Goal: Transaction & Acquisition: Purchase product/service

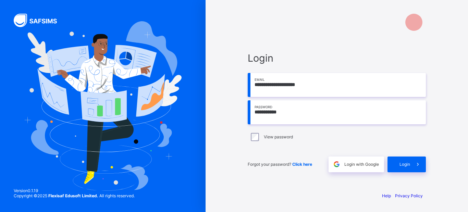
click at [290, 118] on input "**********" at bounding box center [337, 112] width 178 height 24
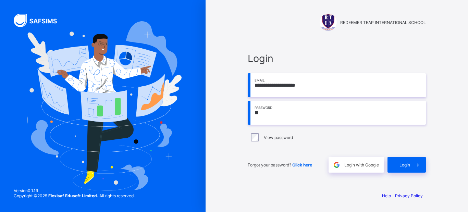
type input "*"
type input "**********"
type input "*"
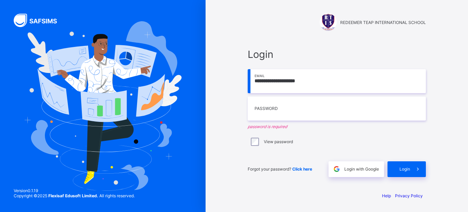
type input "*"
click at [302, 167] on span "Click here" at bounding box center [302, 169] width 20 height 5
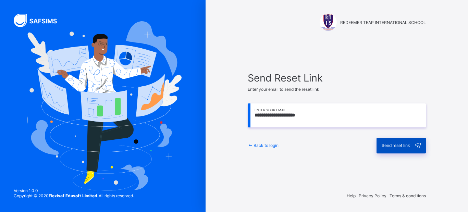
type input "**********"
click at [403, 145] on span "Send reset link" at bounding box center [396, 145] width 28 height 5
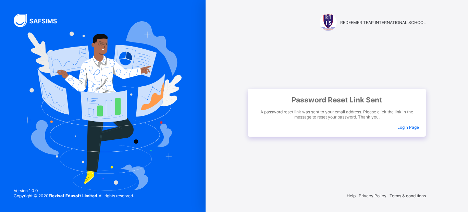
click at [410, 127] on span "Login Page" at bounding box center [408, 127] width 22 height 5
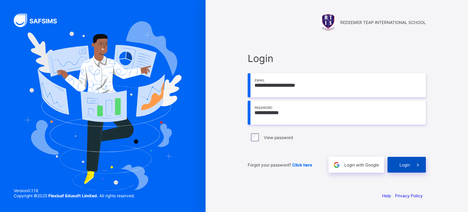
type input "**********"
click at [416, 157] on span at bounding box center [418, 165] width 16 height 16
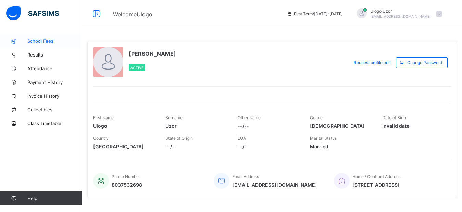
click at [39, 42] on span "School Fees" at bounding box center [54, 40] width 55 height 5
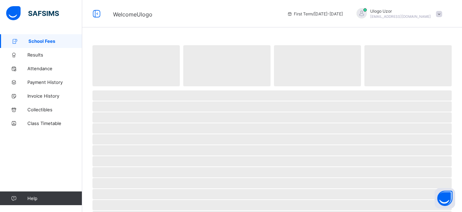
click at [39, 42] on span "School Fees" at bounding box center [55, 40] width 54 height 5
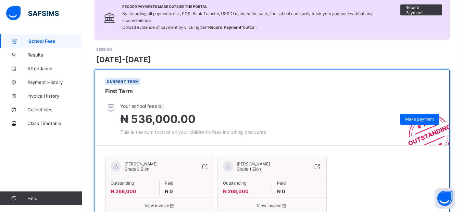
scroll to position [82, 0]
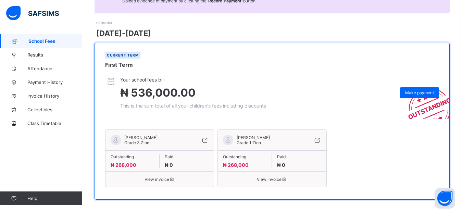
click at [165, 181] on span "View invoice" at bounding box center [160, 179] width 98 height 5
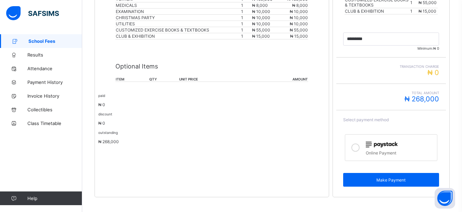
scroll to position [225, 0]
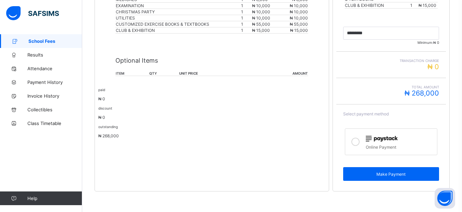
click at [208, 108] on div "discount ₦ 0" at bounding box center [211, 113] width 227 height 14
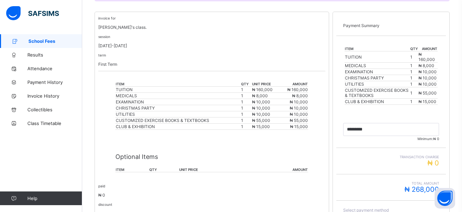
scroll to position [116, 0]
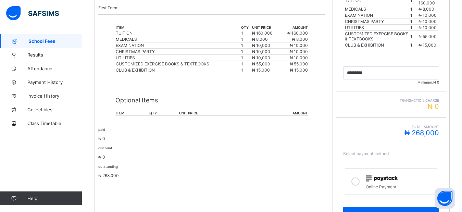
scroll to position [225, 0]
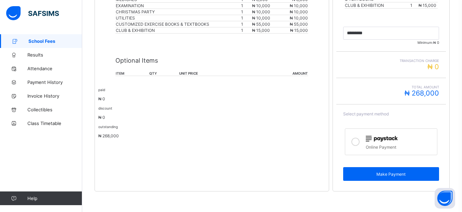
click at [167, 79] on div "Optional Items item qty unit price amount" at bounding box center [211, 63] width 193 height 39
click at [113, 115] on p "₦ 0" at bounding box center [211, 117] width 227 height 5
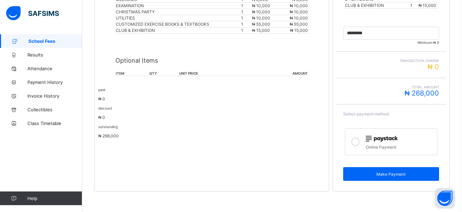
click at [113, 115] on p "₦ 0" at bounding box center [211, 117] width 227 height 5
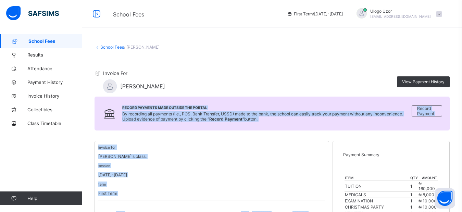
drag, startPoint x: 113, startPoint y: 115, endPoint x: 147, endPoint y: 111, distance: 34.8
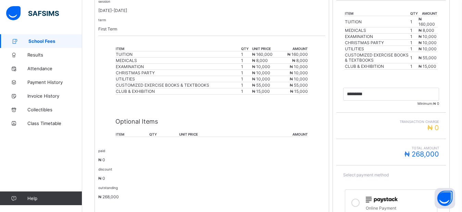
scroll to position [178, 0]
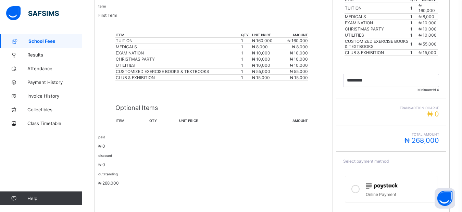
click at [44, 41] on span "School Fees" at bounding box center [55, 40] width 54 height 5
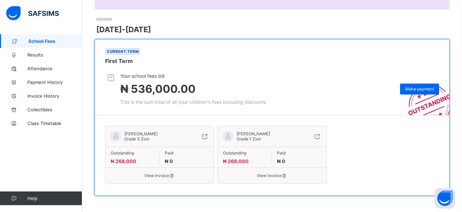
scroll to position [87, 0]
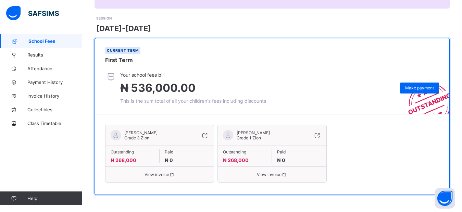
click at [281, 175] on span "View invoice" at bounding box center [272, 174] width 98 height 5
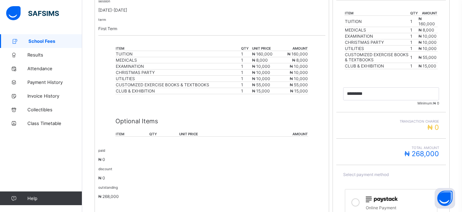
scroll to position [169, 0]
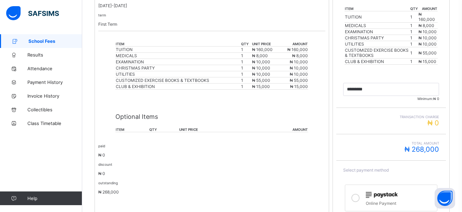
click at [155, 71] on td "UTILITIES" at bounding box center [177, 74] width 125 height 6
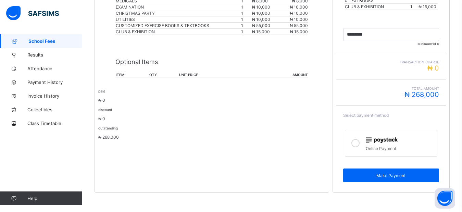
scroll to position [225, 0]
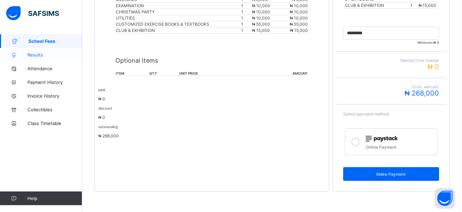
click at [44, 55] on span "Results" at bounding box center [54, 54] width 55 height 5
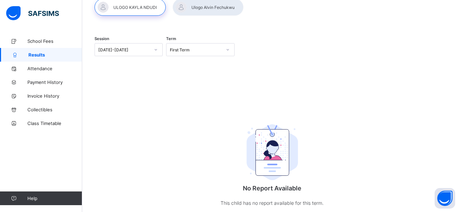
scroll to position [66, 0]
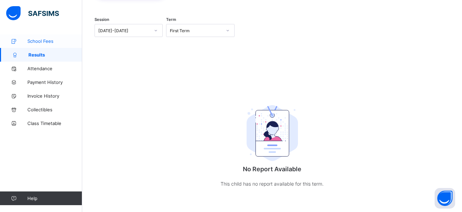
click at [38, 38] on link "School Fees" at bounding box center [41, 41] width 82 height 14
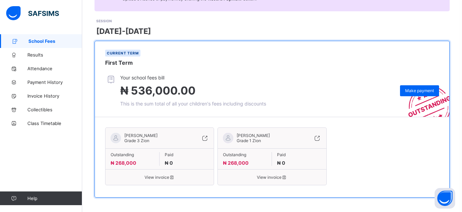
scroll to position [87, 0]
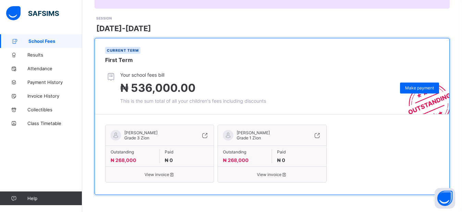
click at [168, 174] on span "View invoice" at bounding box center [160, 174] width 98 height 5
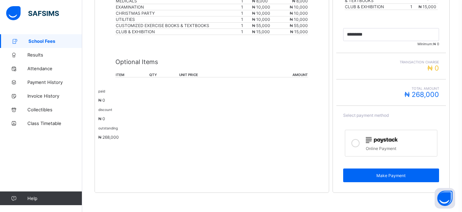
scroll to position [225, 0]
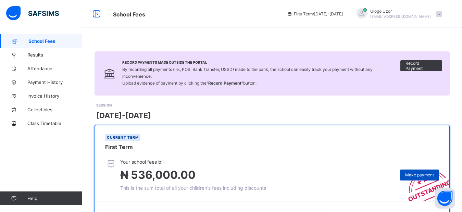
click at [429, 177] on span "Make payment" at bounding box center [419, 174] width 29 height 5
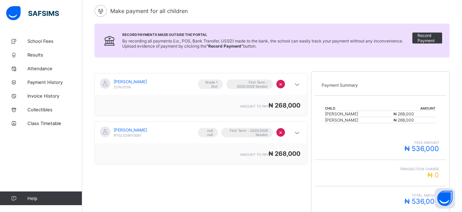
scroll to position [69, 0]
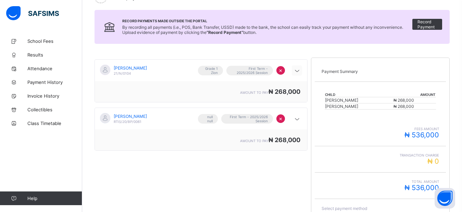
click at [299, 70] on icon at bounding box center [297, 70] width 8 height 7
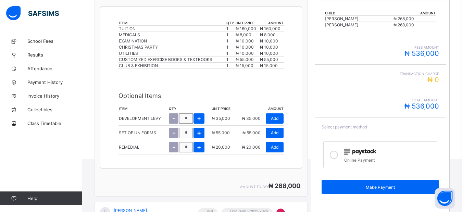
scroll to position [151, 0]
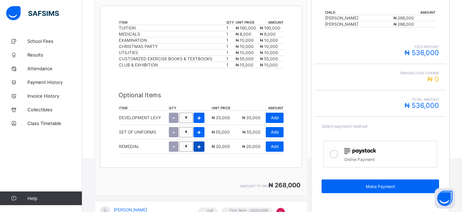
click at [203, 147] on div "+" at bounding box center [199, 147] width 11 height 10
click at [177, 148] on div "-" at bounding box center [174, 147] width 10 height 10
type input "*"
click at [282, 147] on div "Add" at bounding box center [275, 147] width 18 height 10
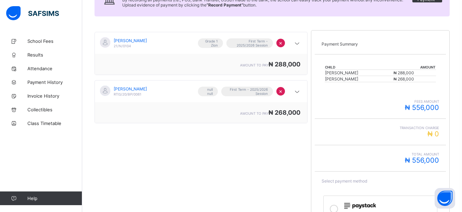
scroll to position [146, 0]
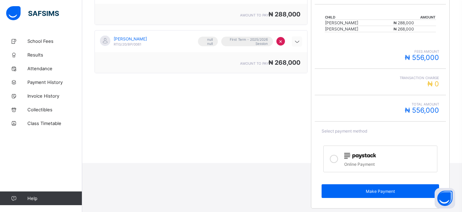
click at [299, 40] on icon at bounding box center [297, 41] width 8 height 7
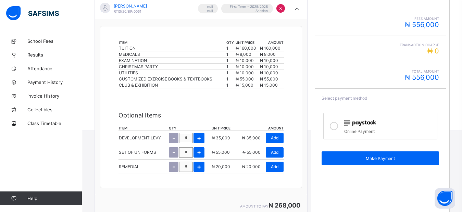
scroll to position [187, 0]
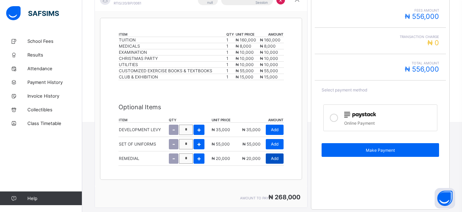
click at [279, 159] on span "Add" at bounding box center [275, 158] width 8 height 5
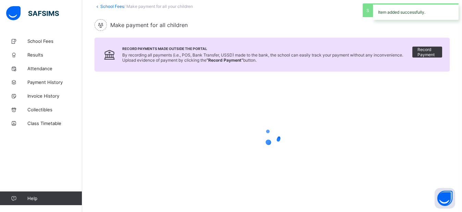
scroll to position [146, 0]
